Goal: Navigation & Orientation: Find specific page/section

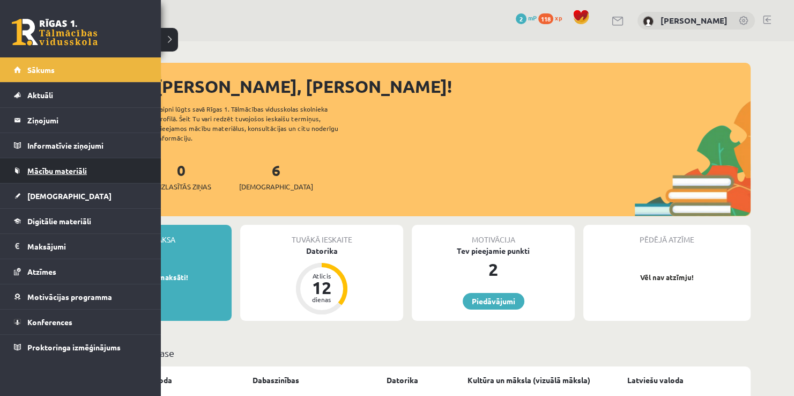
click at [32, 167] on span "Mācību materiāli" at bounding box center [57, 171] width 60 height 10
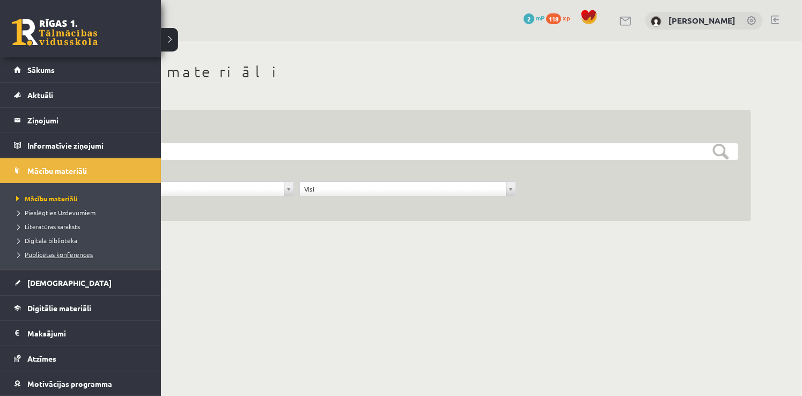
click at [82, 254] on span "Publicētas konferences" at bounding box center [52, 254] width 79 height 9
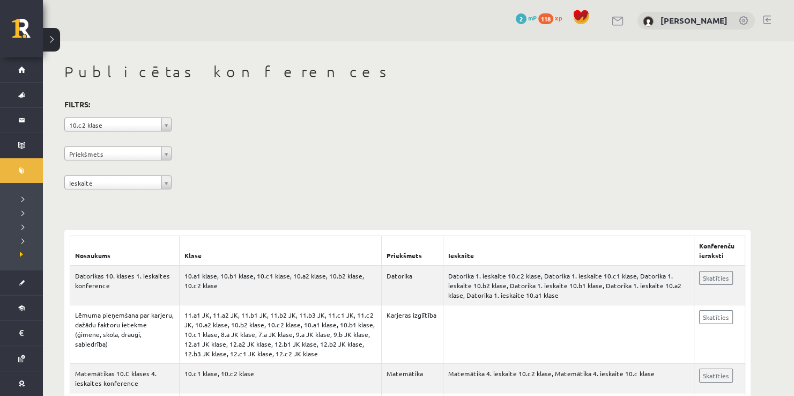
click at [92, 145] on div "**********" at bounding box center [407, 146] width 687 height 98
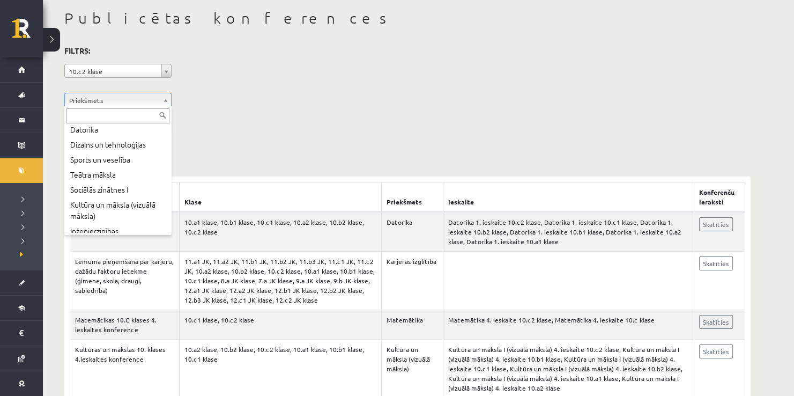
scroll to position [216, 0]
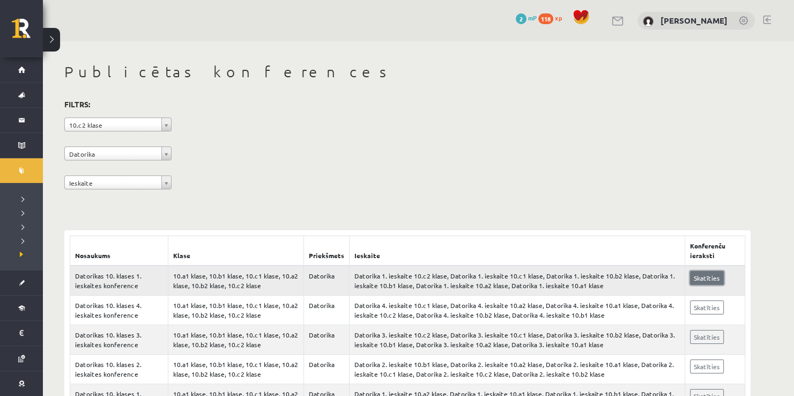
click at [714, 279] on link "Skatīties" at bounding box center [707, 278] width 34 height 14
click at [762, 232] on div "**********" at bounding box center [407, 243] width 729 height 405
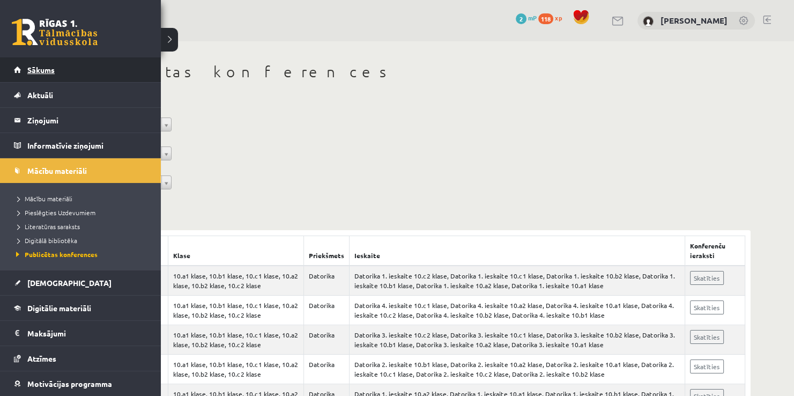
click at [53, 75] on link "Sākums" at bounding box center [81, 69] width 134 height 25
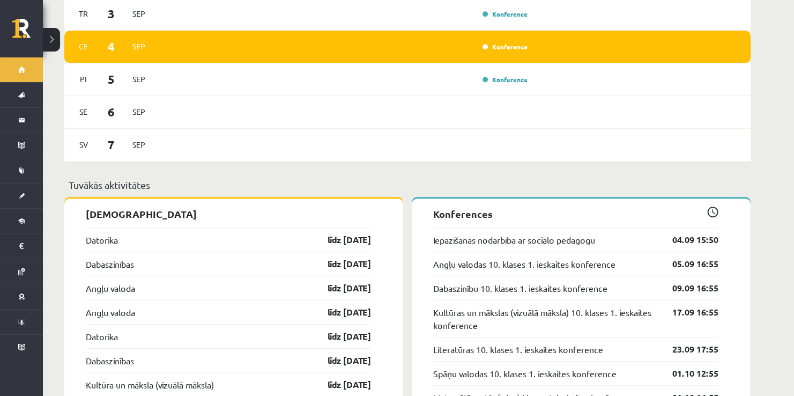
scroll to position [622, 0]
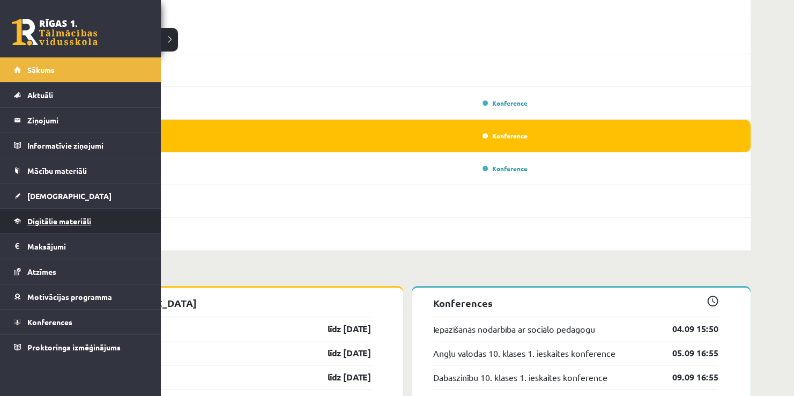
click at [35, 210] on link "Digitālie materiāli" at bounding box center [81, 221] width 134 height 25
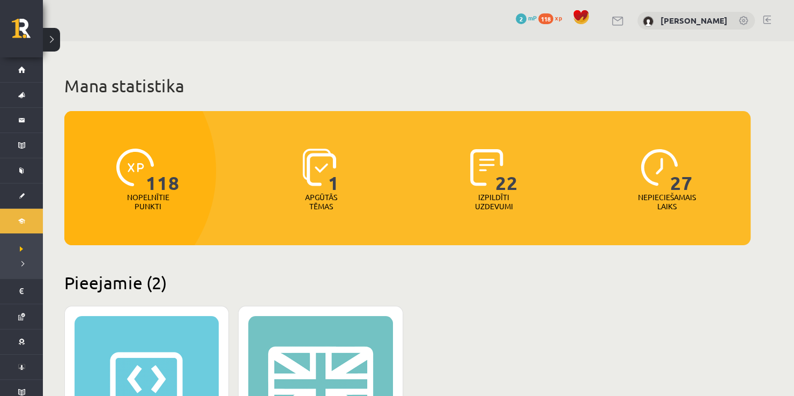
click at [553, 19] on span "118" at bounding box center [545, 18] width 15 height 11
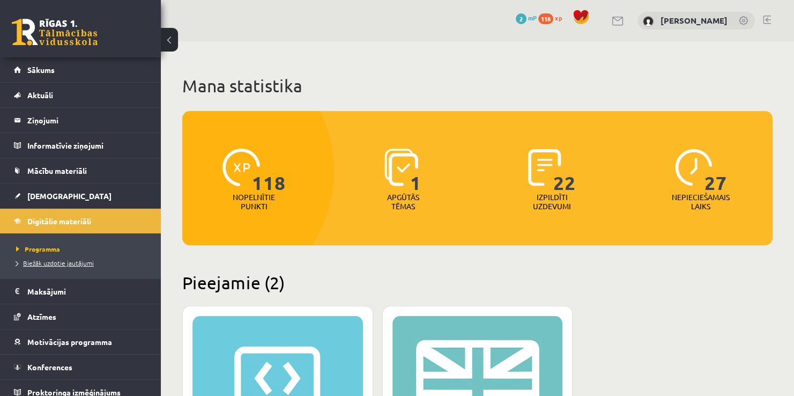
click at [46, 266] on link "Biežāk uzdotie jautājumi" at bounding box center [83, 263] width 134 height 10
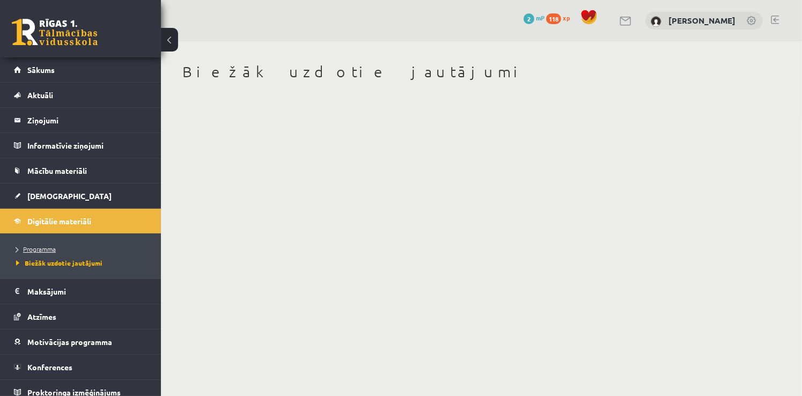
click at [45, 244] on link "Programma" at bounding box center [83, 249] width 134 height 10
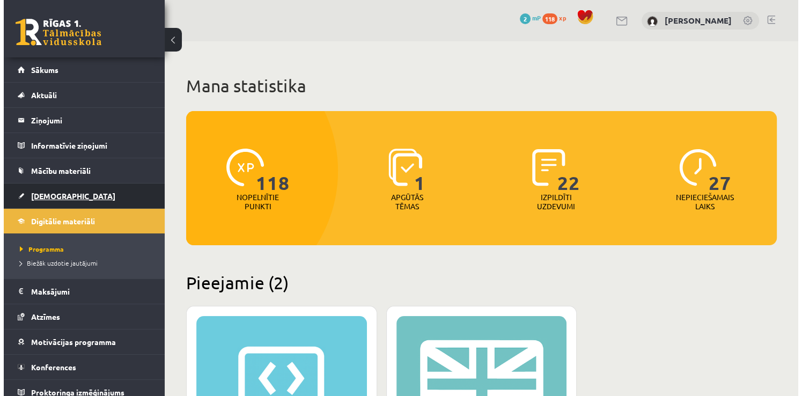
scroll to position [8, 0]
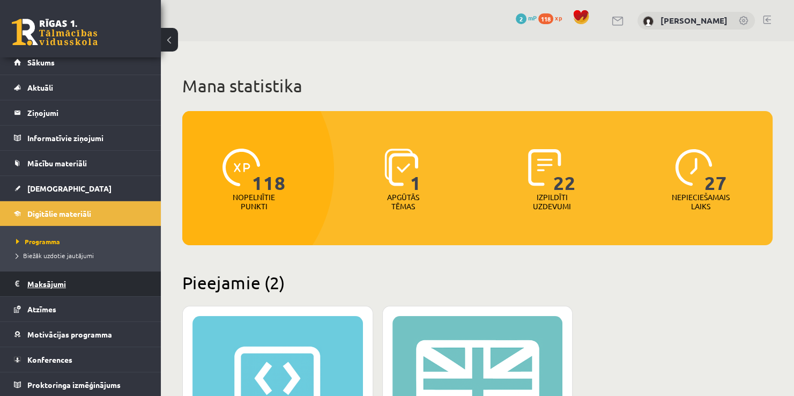
click at [91, 281] on legend "Maksājumi 0" at bounding box center [87, 283] width 120 height 25
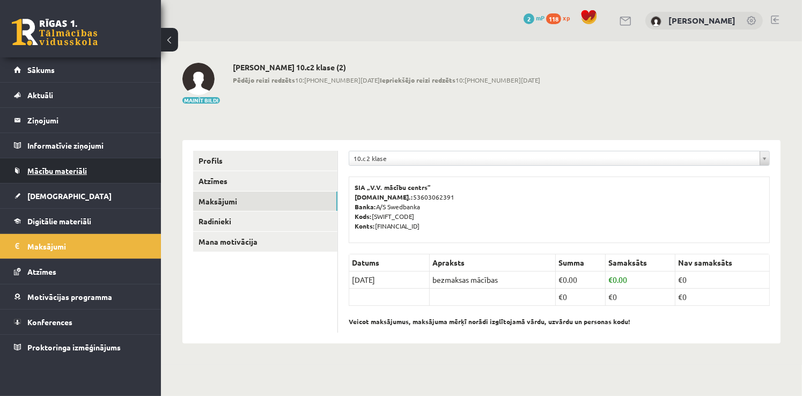
click at [83, 176] on link "Mācību materiāli" at bounding box center [81, 170] width 134 height 25
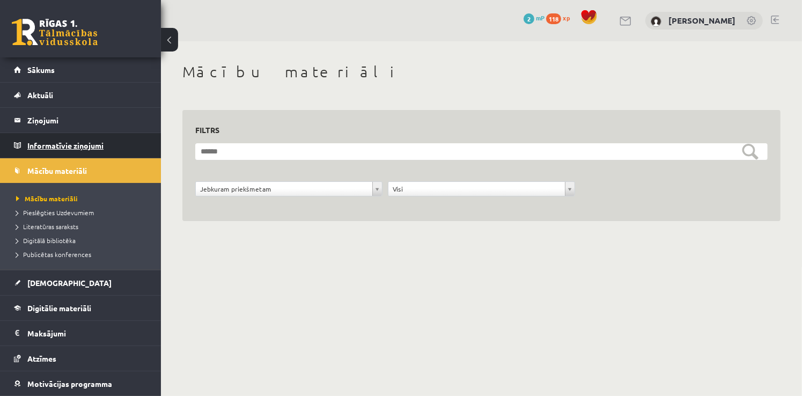
click at [75, 135] on legend "Informatīvie ziņojumi 0" at bounding box center [87, 145] width 120 height 25
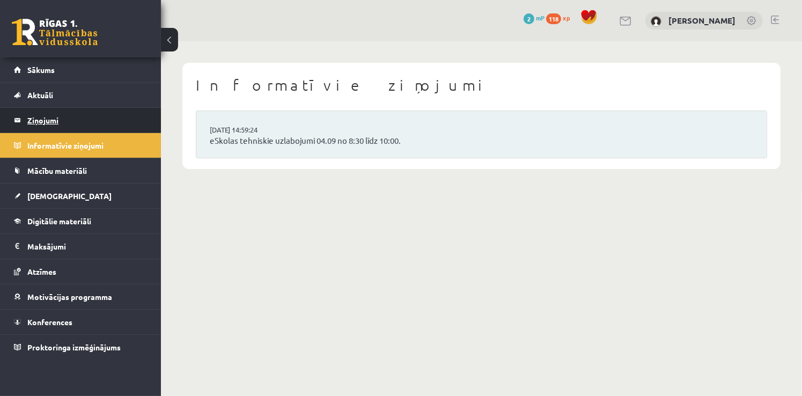
click at [75, 109] on legend "Ziņojumi 0" at bounding box center [87, 120] width 120 height 25
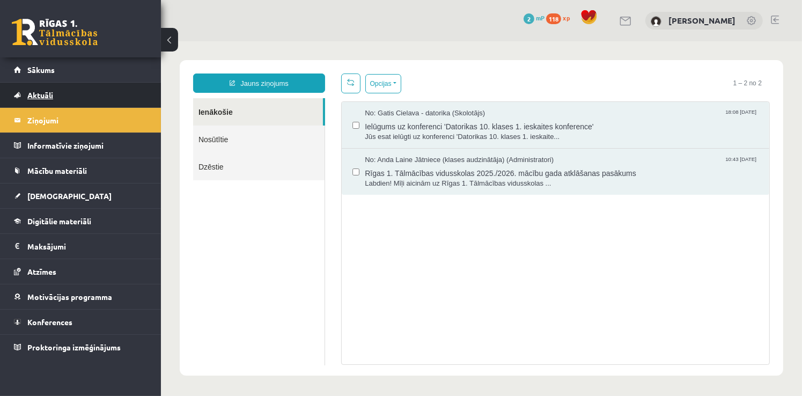
click at [73, 87] on link "Aktuāli" at bounding box center [81, 95] width 134 height 25
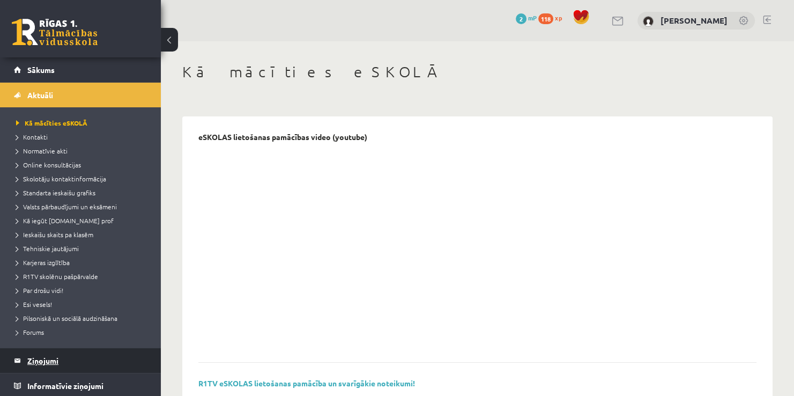
click at [53, 353] on legend "Ziņojumi 0" at bounding box center [87, 360] width 120 height 25
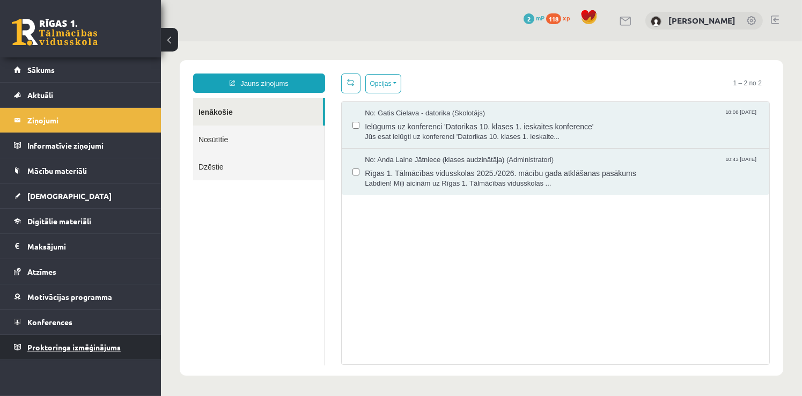
click at [92, 356] on link "Proktoringa izmēģinājums" at bounding box center [81, 347] width 134 height 25
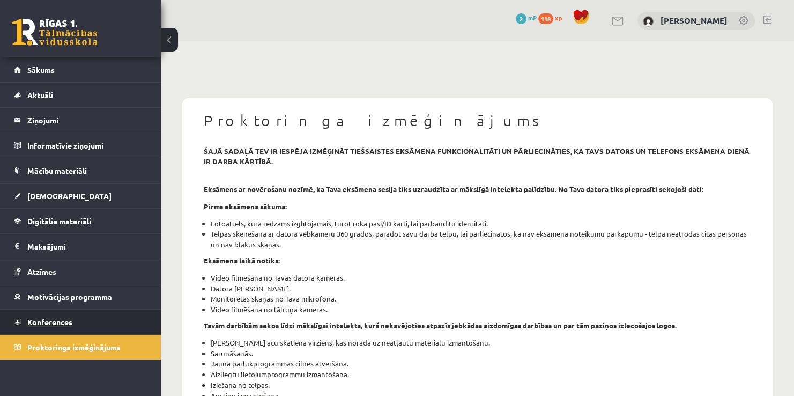
click at [84, 322] on link "Konferences" at bounding box center [81, 321] width 134 height 25
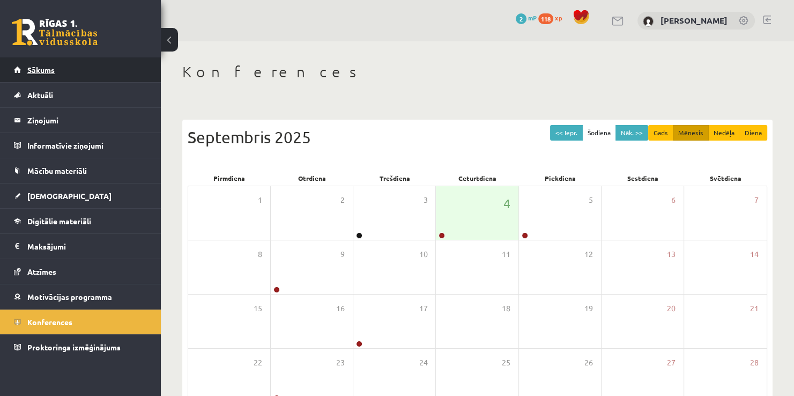
click at [44, 80] on link "Sākums" at bounding box center [81, 69] width 134 height 25
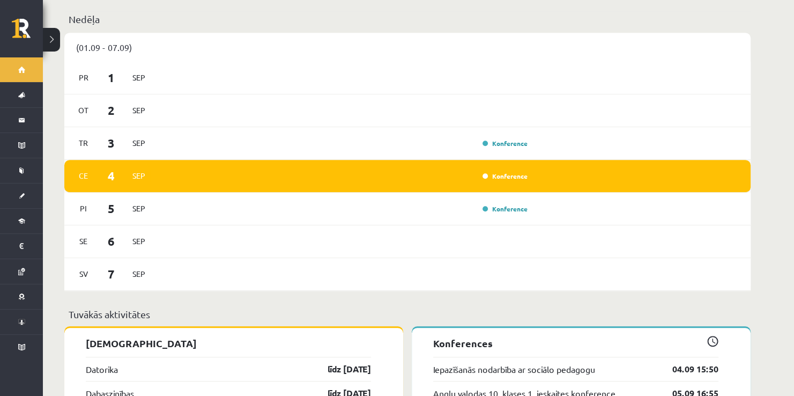
scroll to position [751, 0]
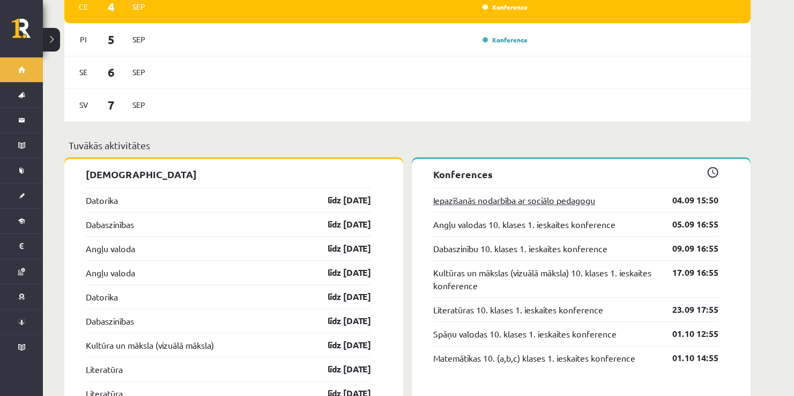
click at [566, 194] on link "Iepazīšanās nodarbība ar sociālo pedagogu" at bounding box center [514, 200] width 162 height 13
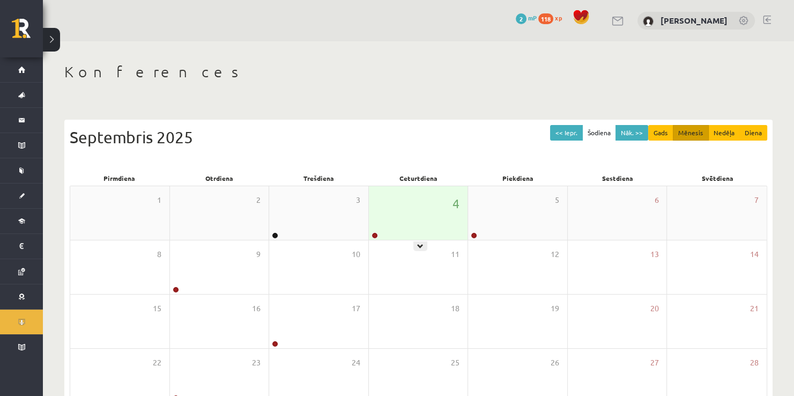
click at [371, 239] on div at bounding box center [374, 236] width 10 height 8
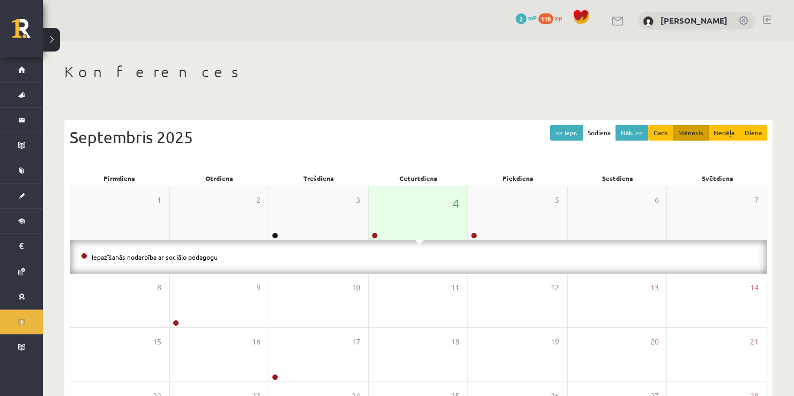
click at [371, 238] on div at bounding box center [374, 236] width 10 height 8
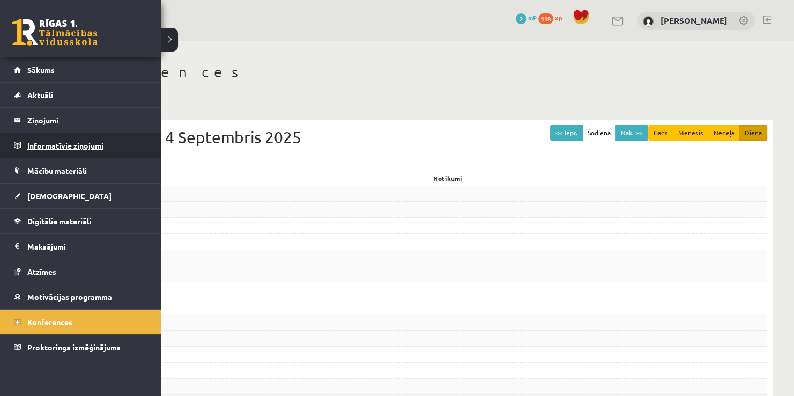
click at [76, 153] on legend "Informatīvie ziņojumi 0" at bounding box center [87, 145] width 120 height 25
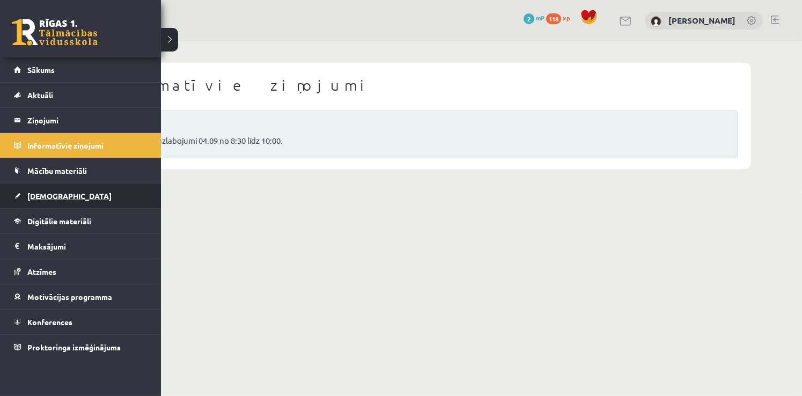
click at [35, 189] on link "[DEMOGRAPHIC_DATA]" at bounding box center [81, 195] width 134 height 25
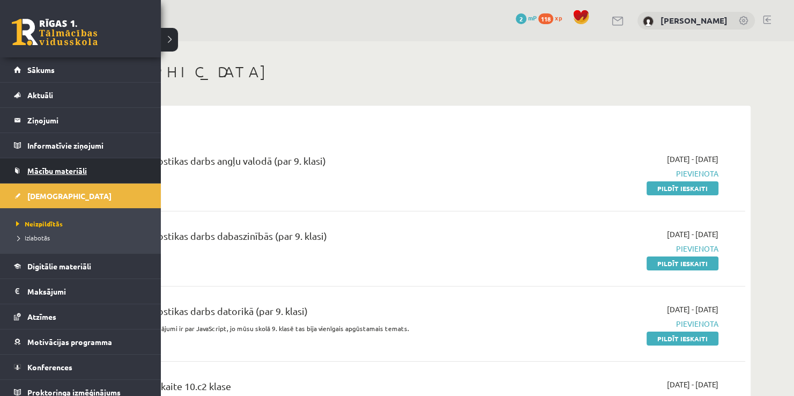
click at [38, 170] on span "Mācību materiāli" at bounding box center [57, 171] width 60 height 10
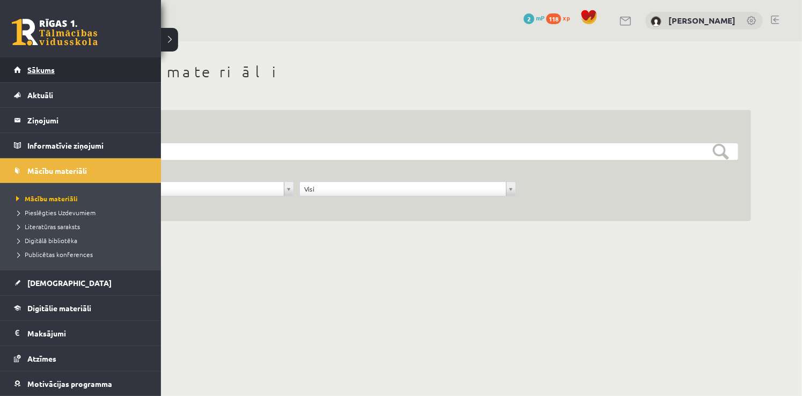
click at [81, 71] on link "Sākums" at bounding box center [81, 69] width 134 height 25
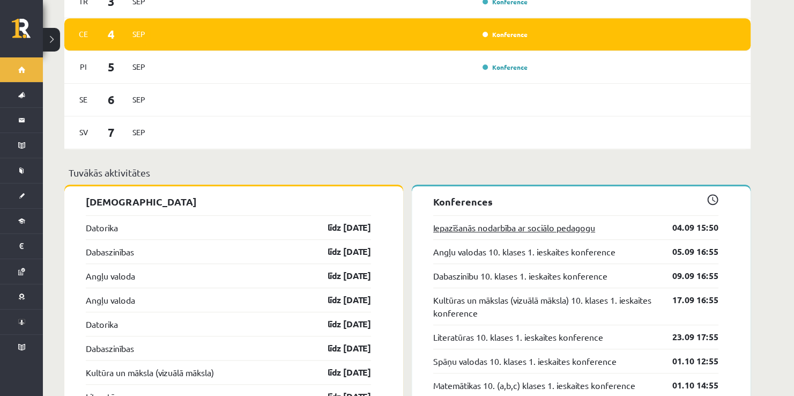
scroll to position [751, 0]
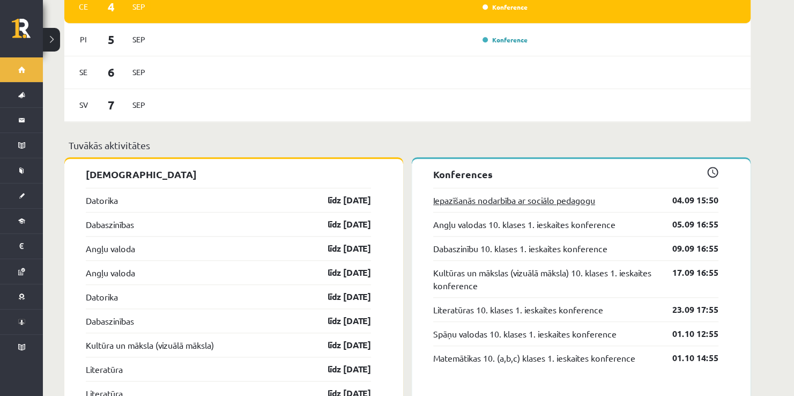
click at [526, 194] on link "Iepazīšanās nodarbība ar sociālo pedagogu" at bounding box center [514, 200] width 162 height 13
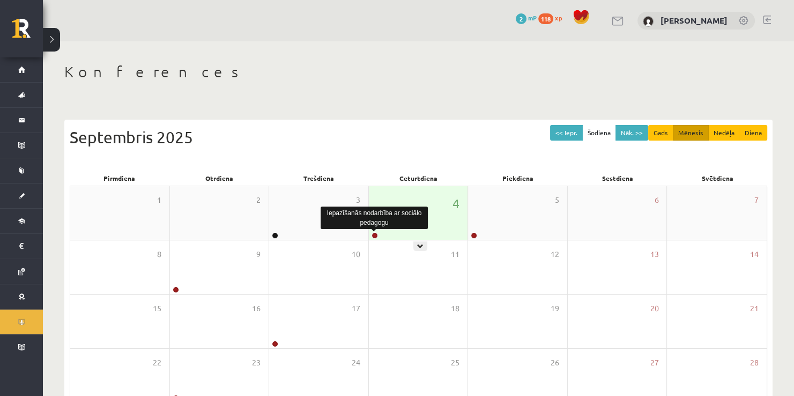
click at [377, 235] on link at bounding box center [375, 235] width 6 height 6
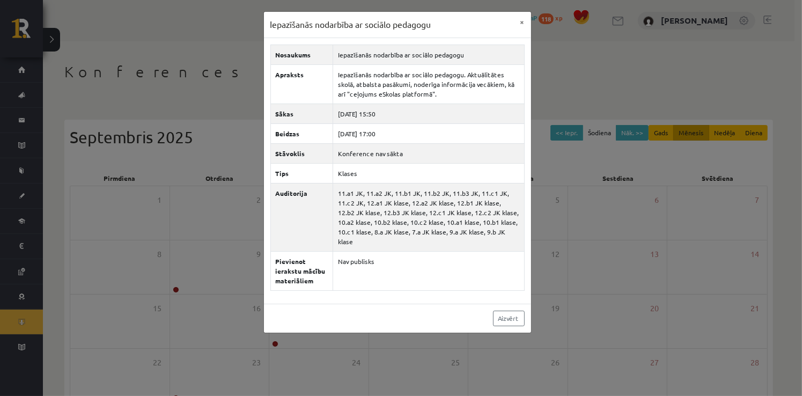
click at [595, 57] on div "Iepazīšanās nodarbība ar sociālo pedagogu × Nosaukums Iepazīšanās nodarbība ar …" at bounding box center [401, 198] width 802 height 396
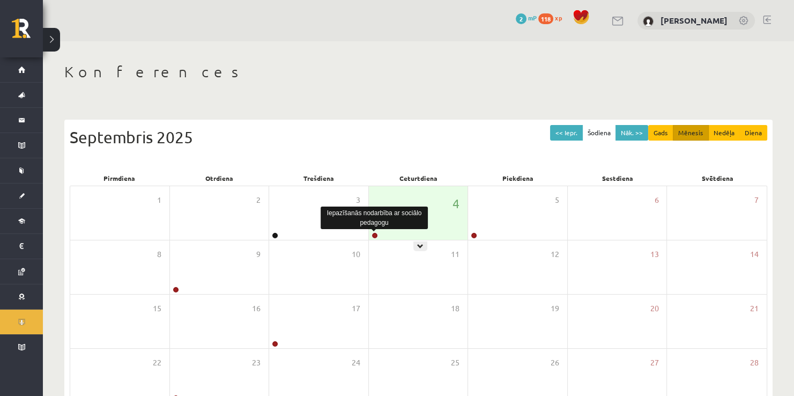
drag, startPoint x: 371, startPoint y: 236, endPoint x: 377, endPoint y: 230, distance: 8.4
click at [373, 232] on link at bounding box center [375, 235] width 6 height 6
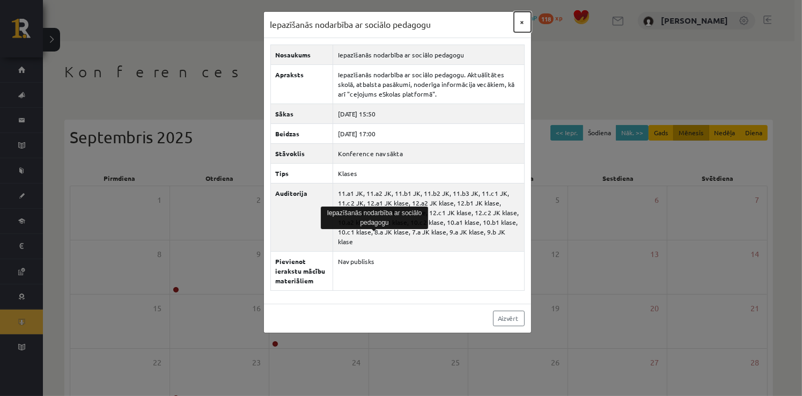
click at [523, 21] on button "×" at bounding box center [522, 22] width 17 height 20
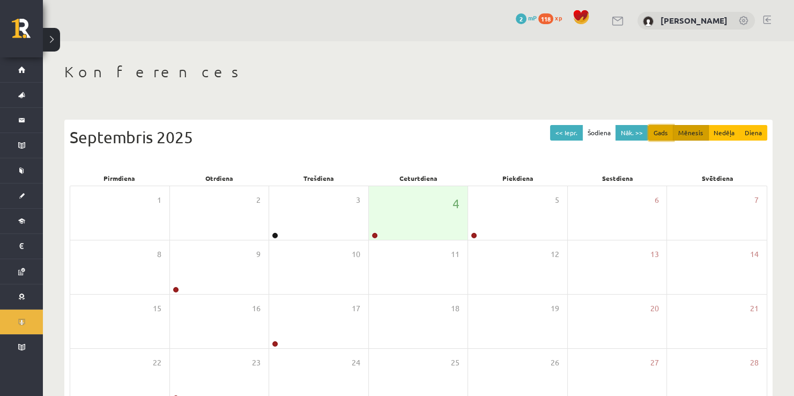
click at [670, 134] on button "Gads" at bounding box center [660, 133] width 25 height 16
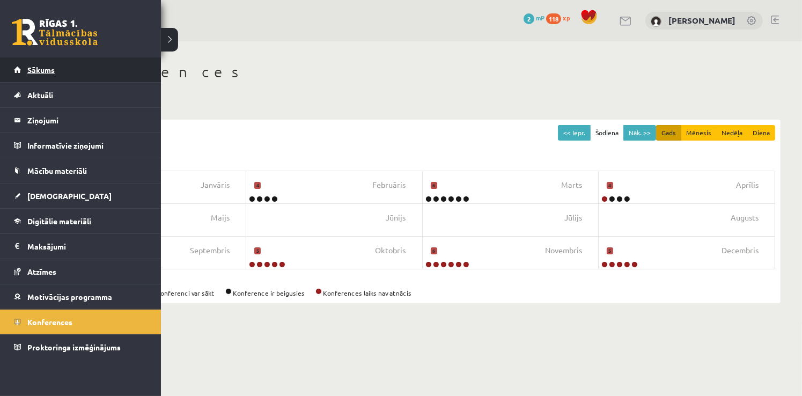
click at [20, 65] on link "Sākums" at bounding box center [81, 69] width 134 height 25
